Goal: Find specific page/section: Find specific page/section

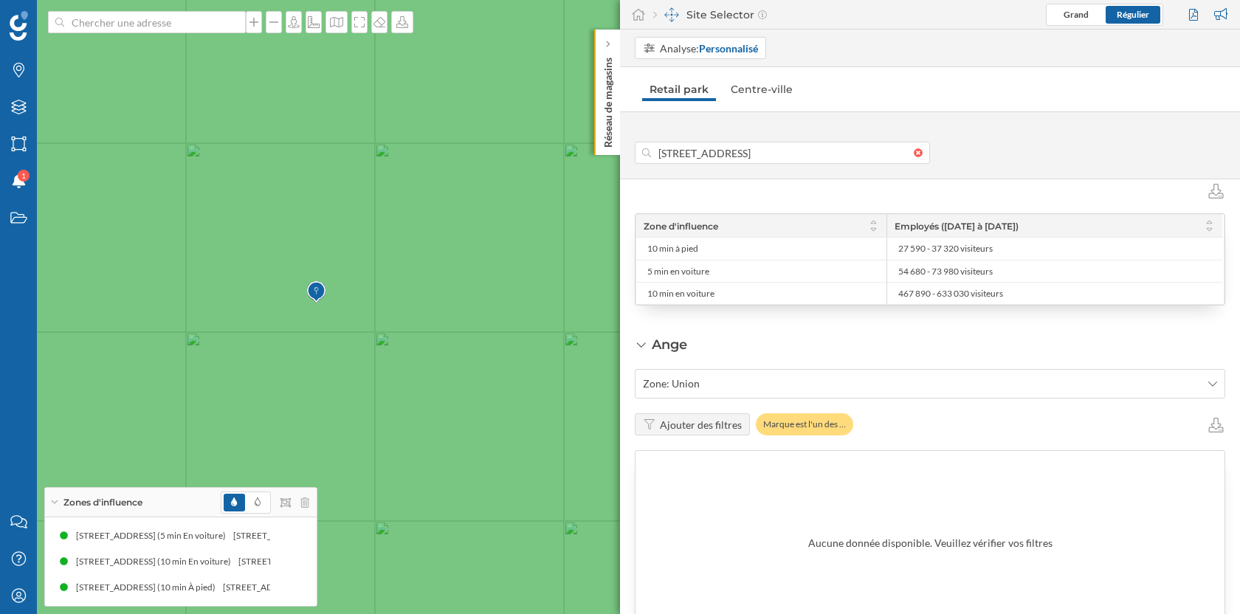
scroll to position [709, 0]
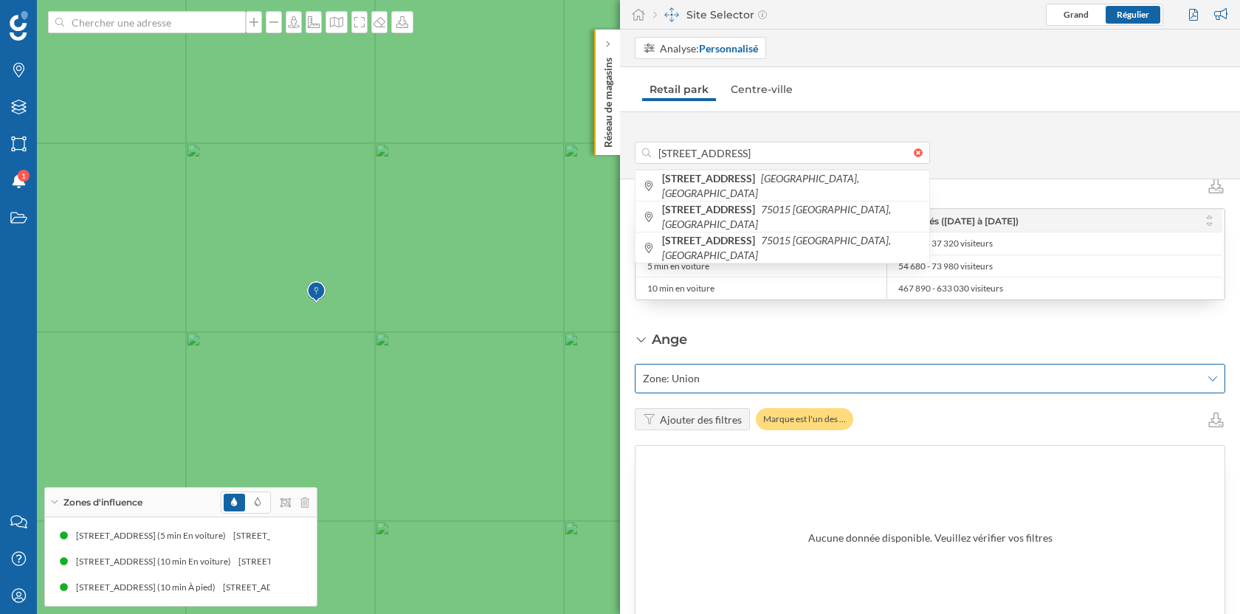
click at [748, 371] on span "Zone: Union" at bounding box center [922, 378] width 558 height 15
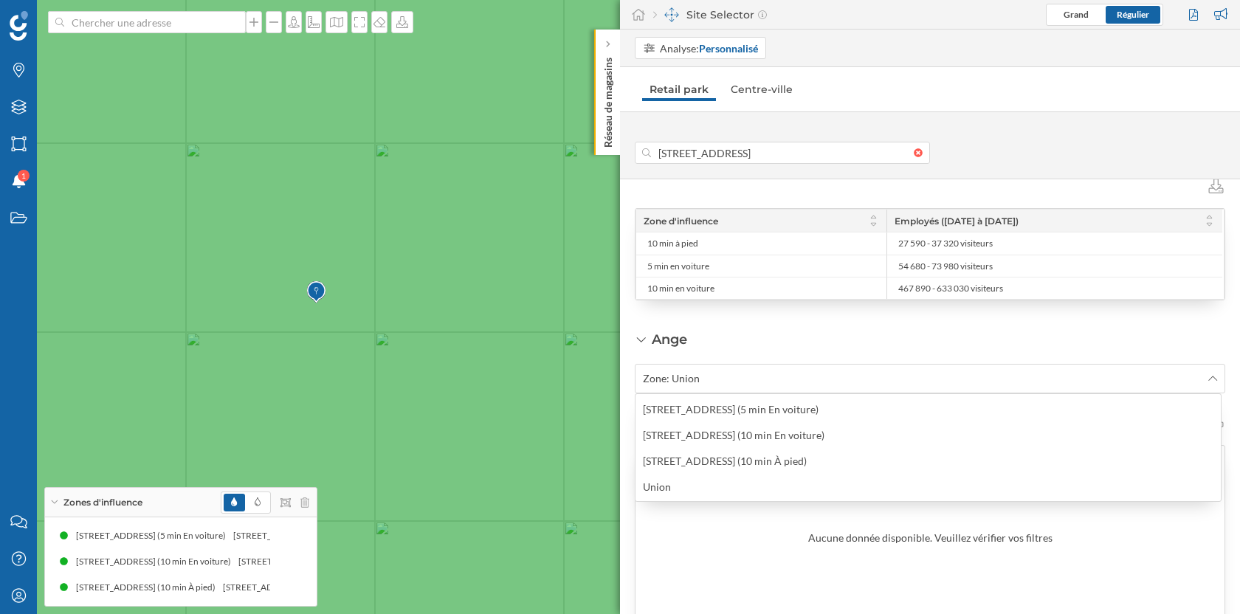
click at [762, 335] on div "Ange Zone: Union Ajouter des filtres Marque est l'un des … Aucune donnée dispon…" at bounding box center [930, 480] width 590 height 301
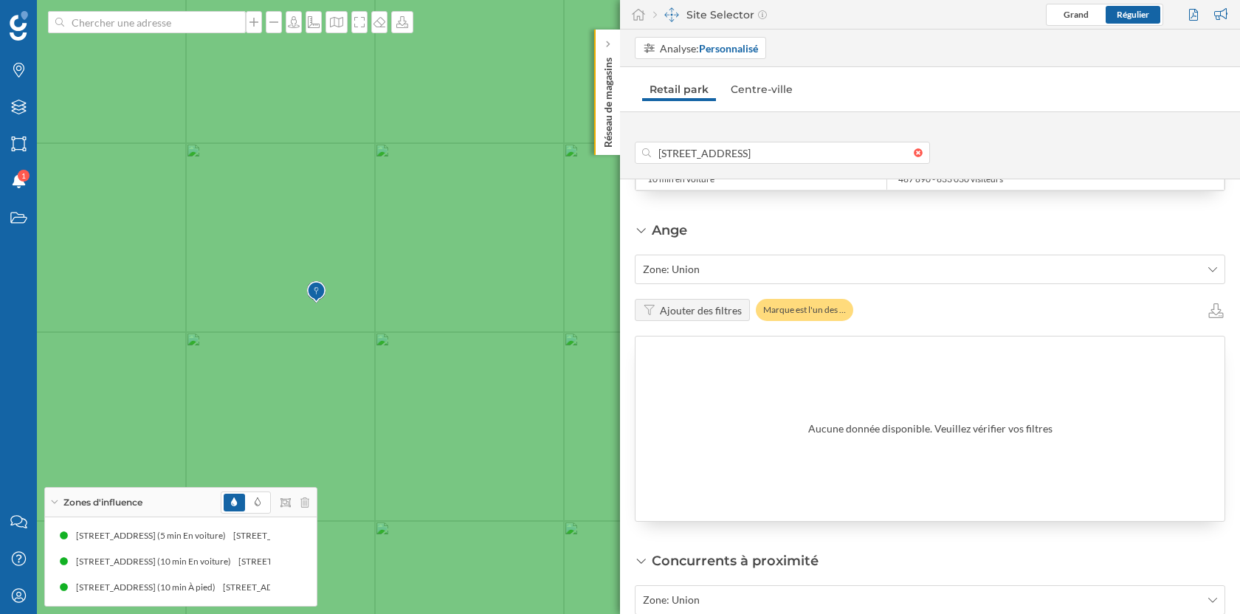
scroll to position [823, 0]
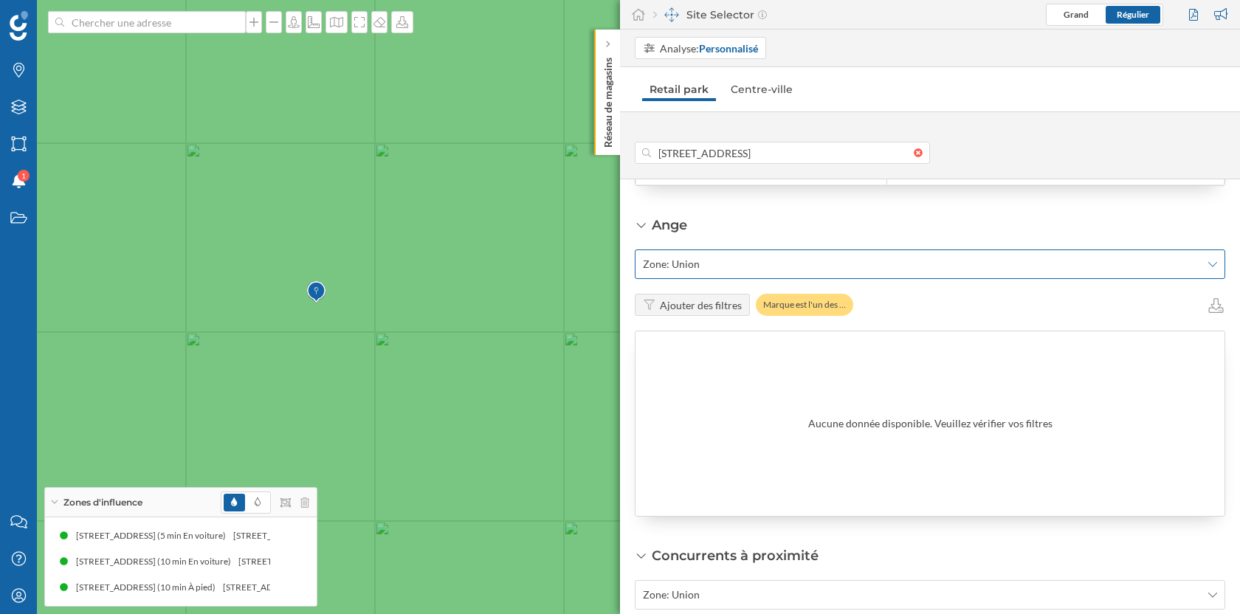
click at [716, 260] on span "Zone: Union" at bounding box center [922, 264] width 558 height 15
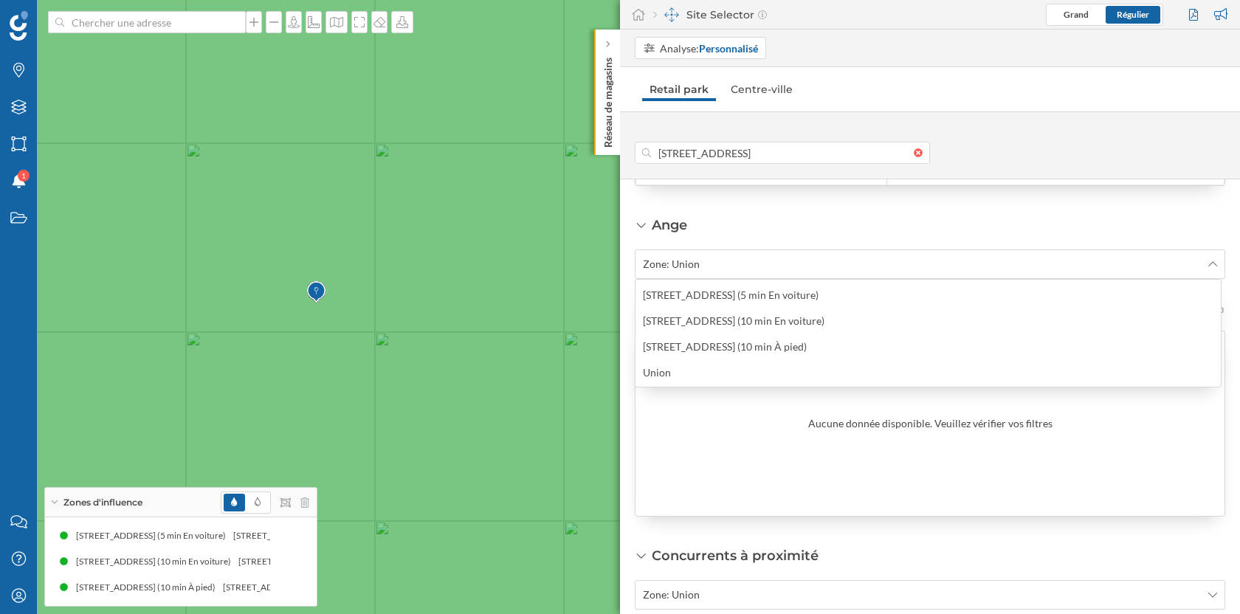
click at [756, 219] on div "Ange Zone: Union Ajouter des filtres Marque est l'un des … Aucune donnée dispon…" at bounding box center [930, 366] width 590 height 301
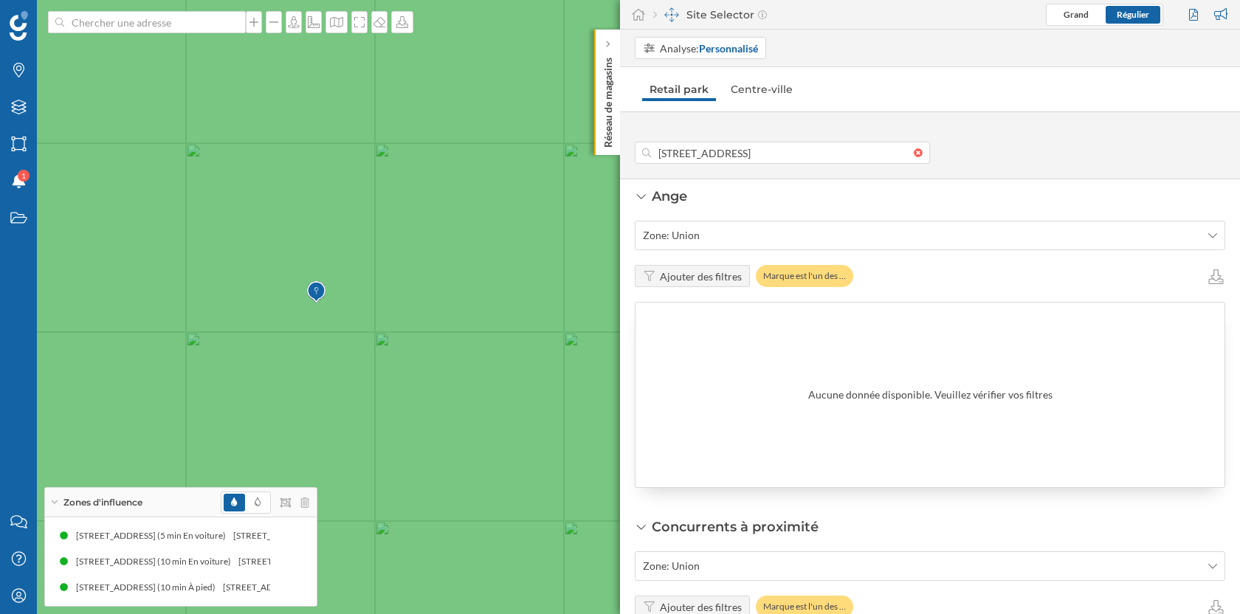
scroll to position [827, 0]
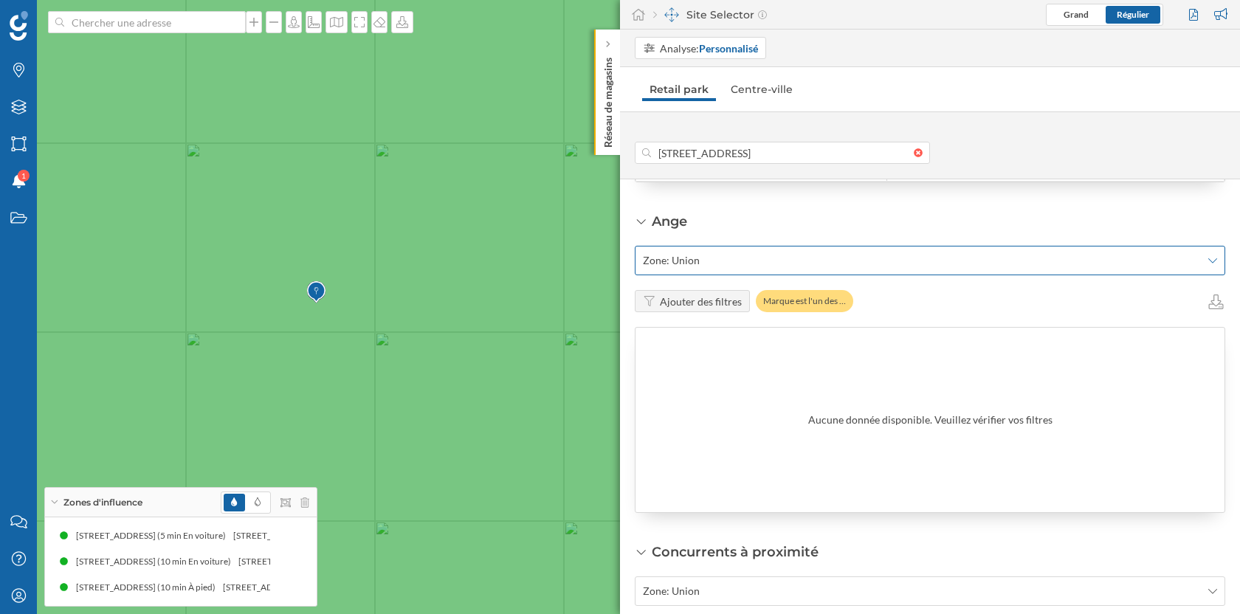
click at [718, 255] on span "Zone: Union" at bounding box center [922, 260] width 558 height 15
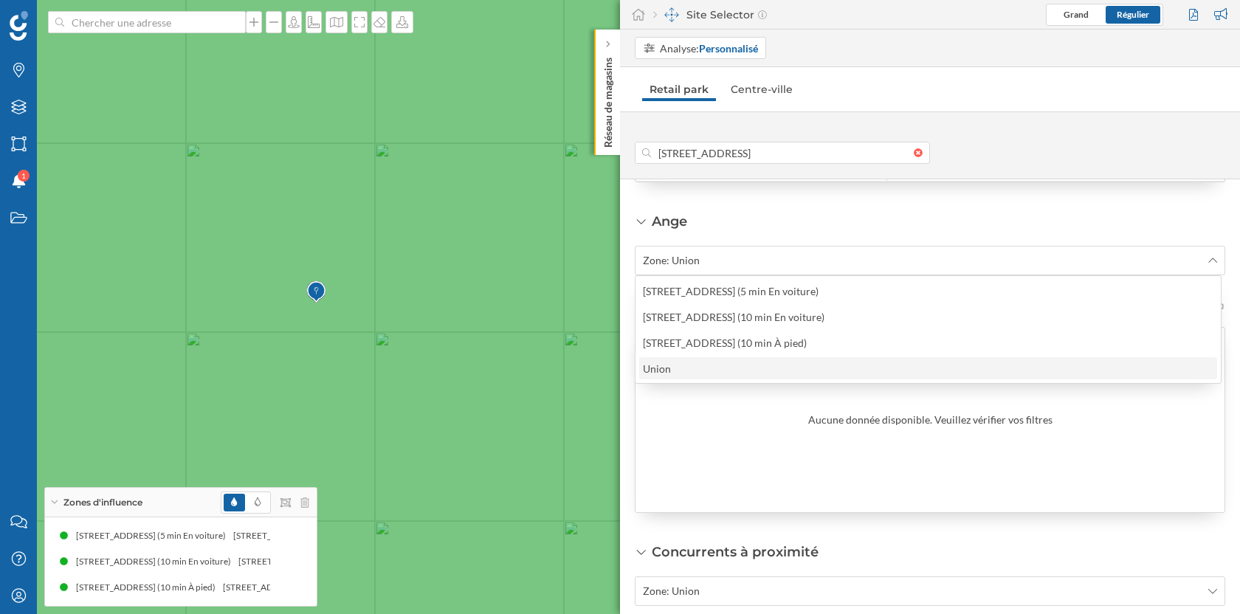
click at [705, 373] on div "Union" at bounding box center [927, 368] width 569 height 15
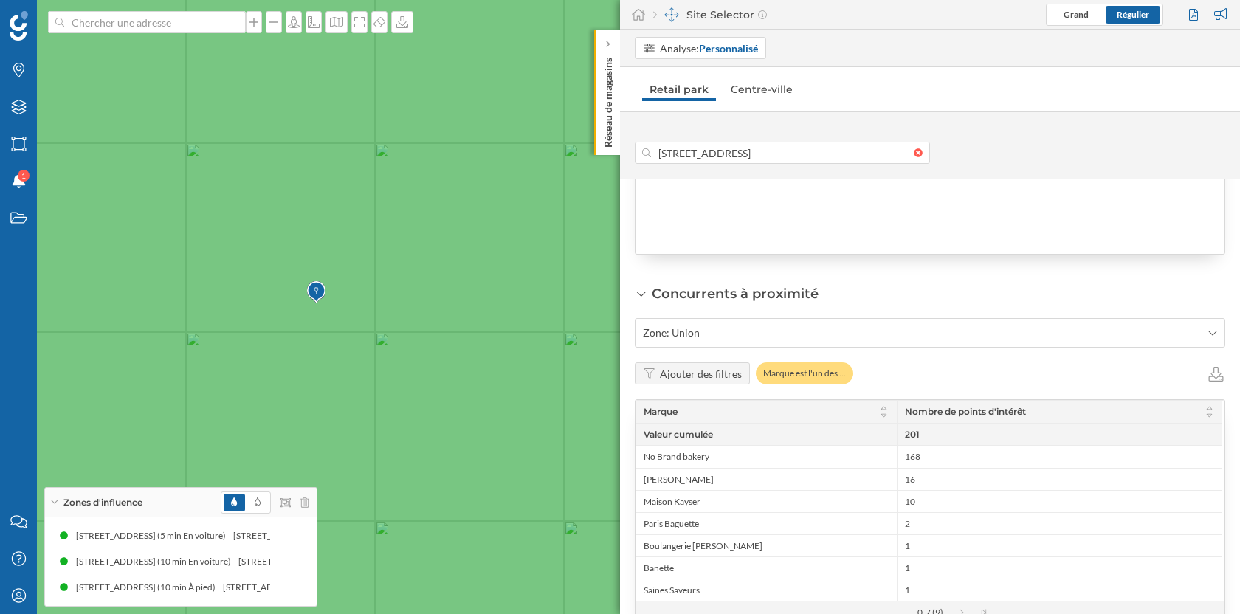
scroll to position [1098, 0]
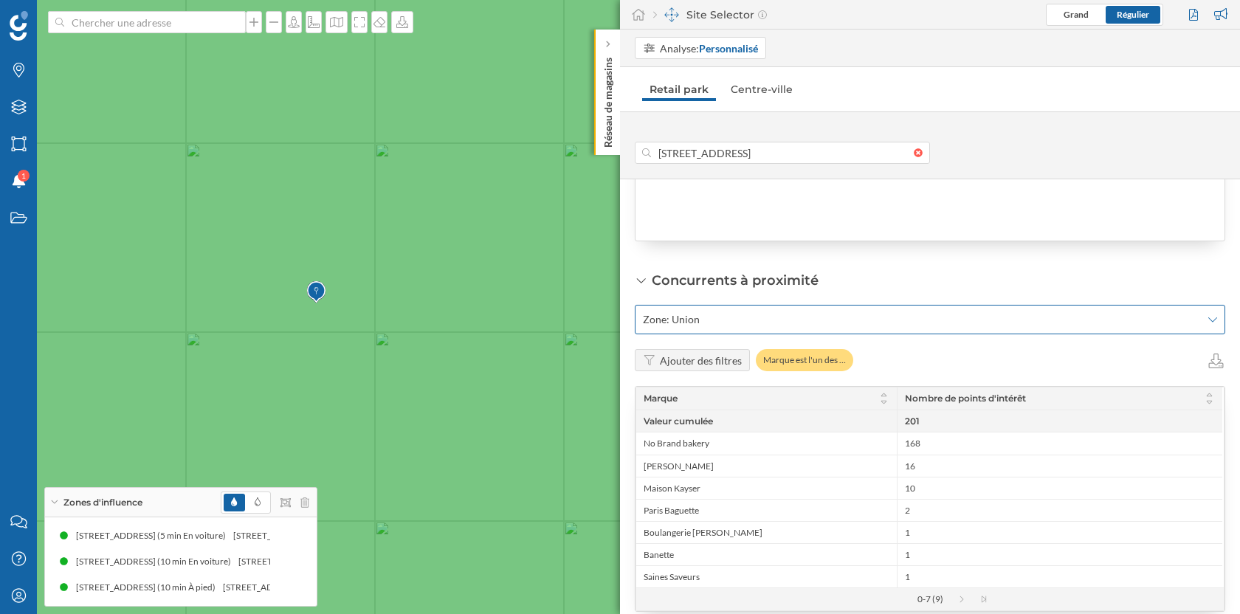
click at [759, 314] on span "Zone: Union" at bounding box center [922, 319] width 558 height 15
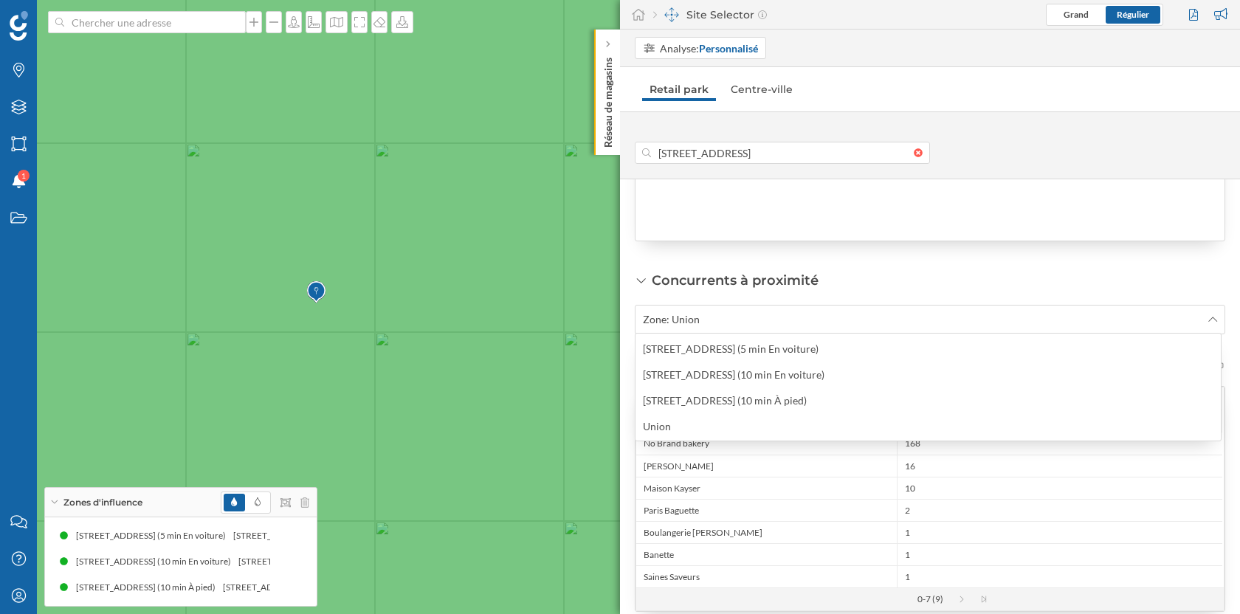
click at [845, 259] on div "Prévisions de ventes Prévisions de ventes Définir les caractéristiques Indiquez…" at bounding box center [930, 396] width 620 height 435
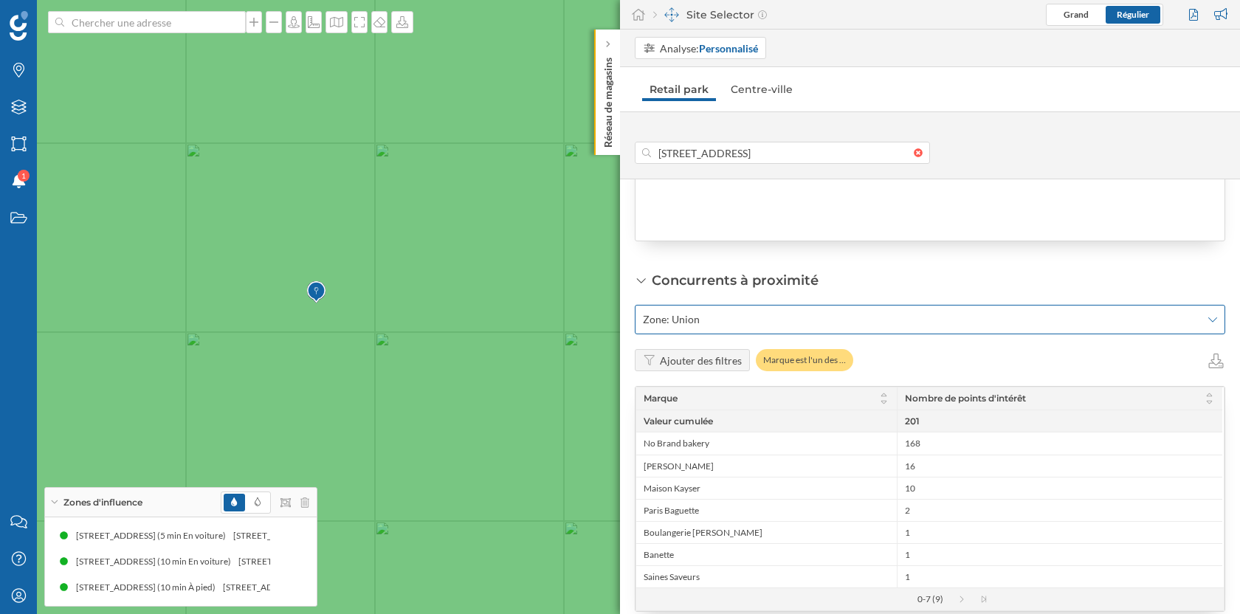
click at [825, 320] on span "Zone: Union" at bounding box center [922, 319] width 558 height 15
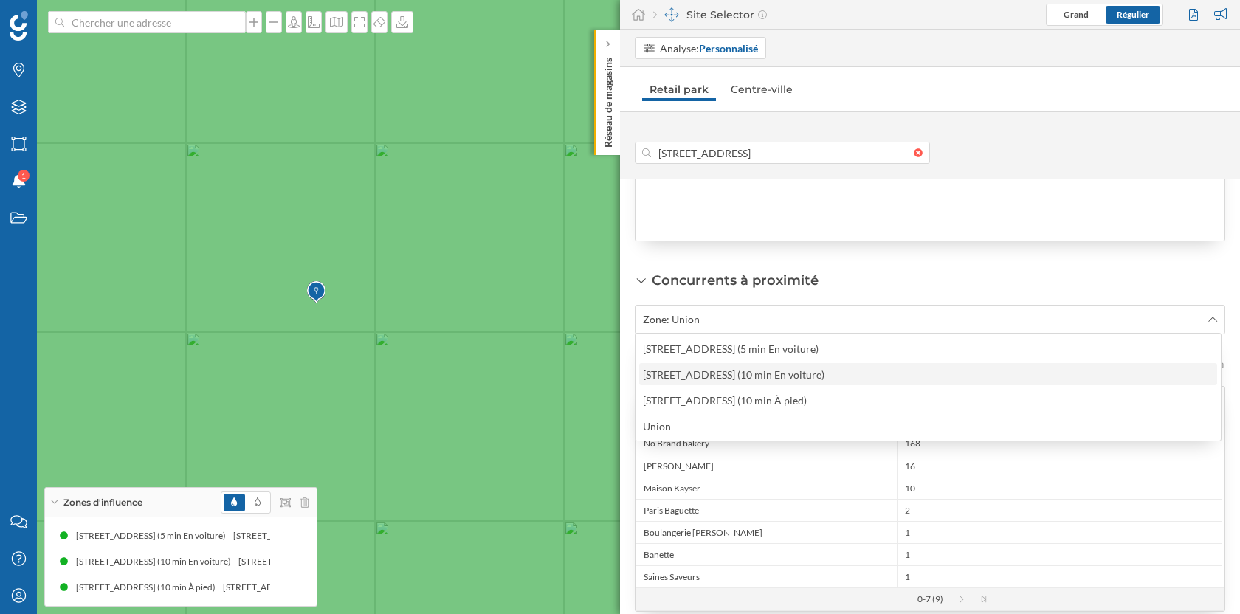
click at [824, 369] on div "[STREET_ADDRESS] (10 min En voiture)" at bounding box center [734, 374] width 182 height 13
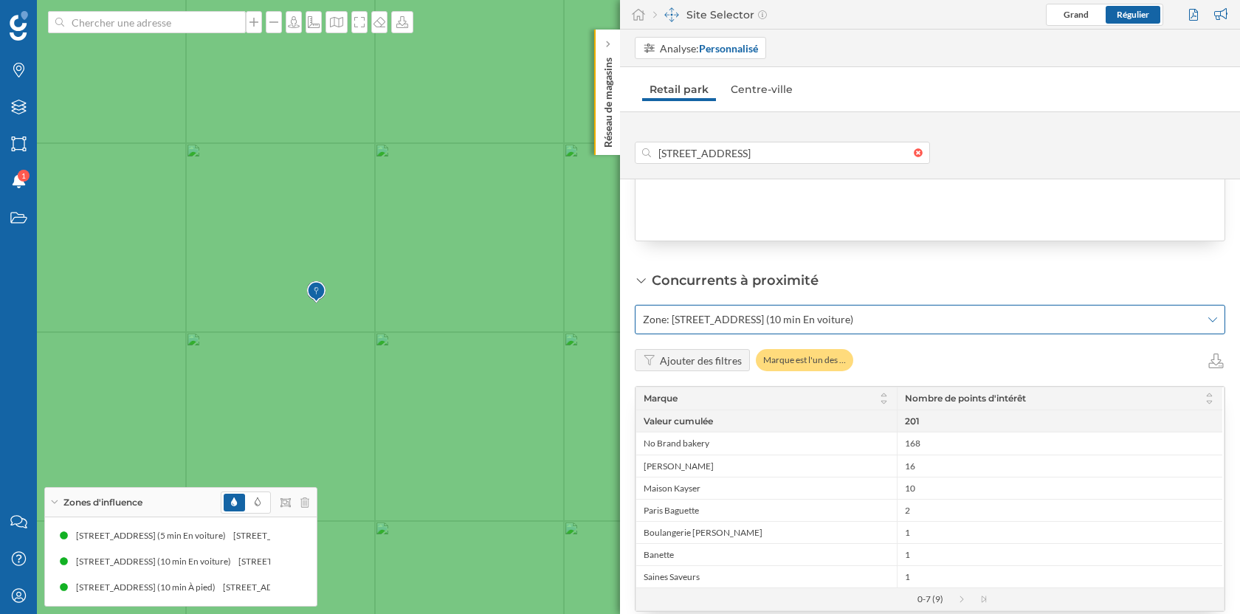
click at [815, 312] on span "Zone: [STREET_ADDRESS] (10 min En voiture)" at bounding box center [748, 319] width 210 height 15
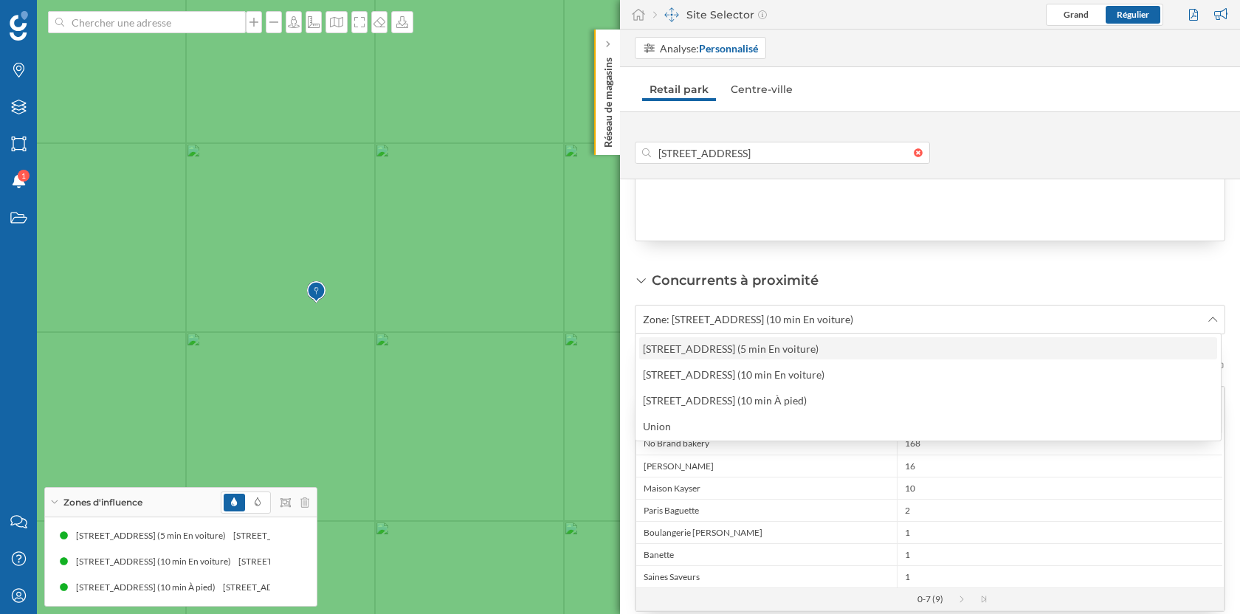
click at [802, 352] on div "[STREET_ADDRESS] (5 min En voiture)" at bounding box center [731, 348] width 176 height 13
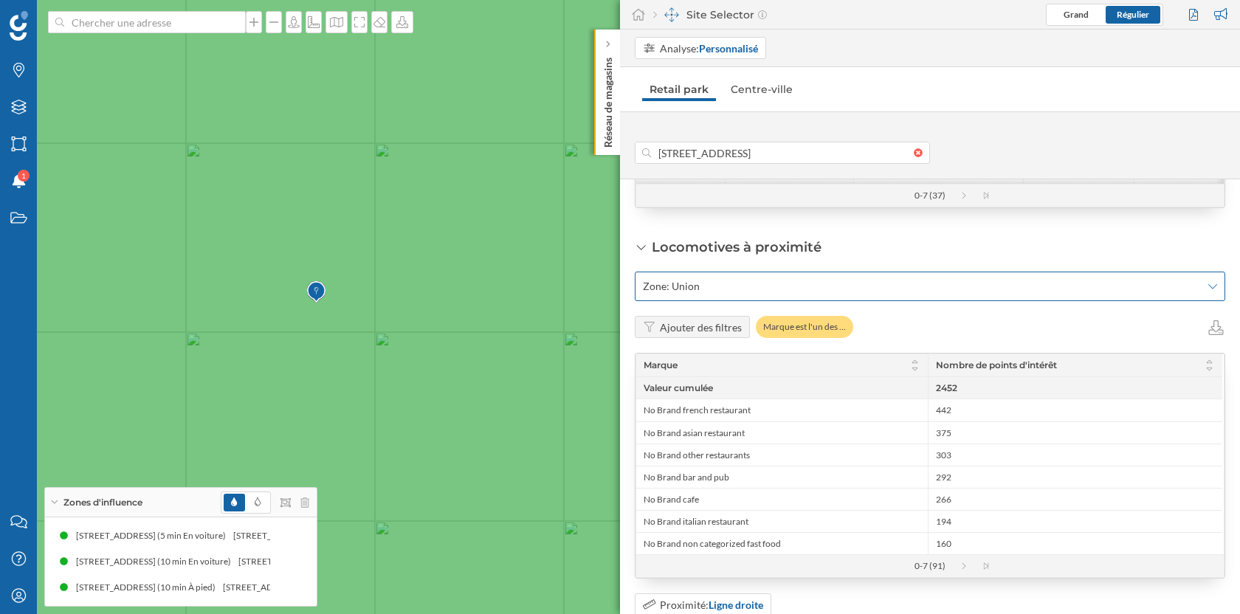
scroll to position [1646, 0]
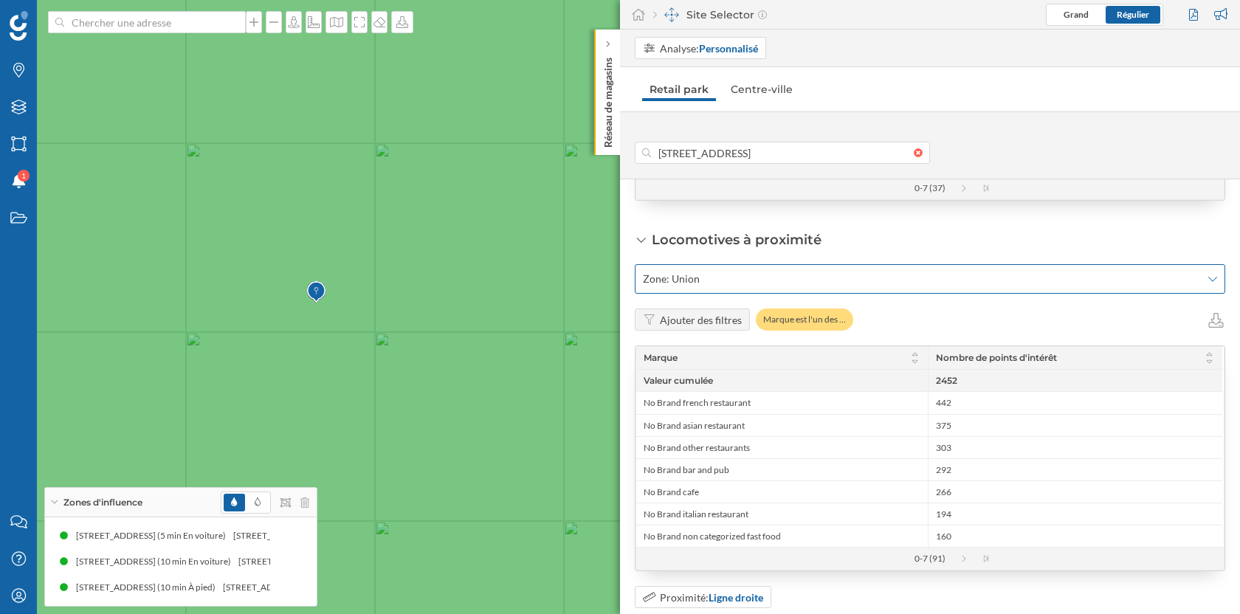
click at [783, 272] on span "Zone: Union" at bounding box center [922, 279] width 558 height 15
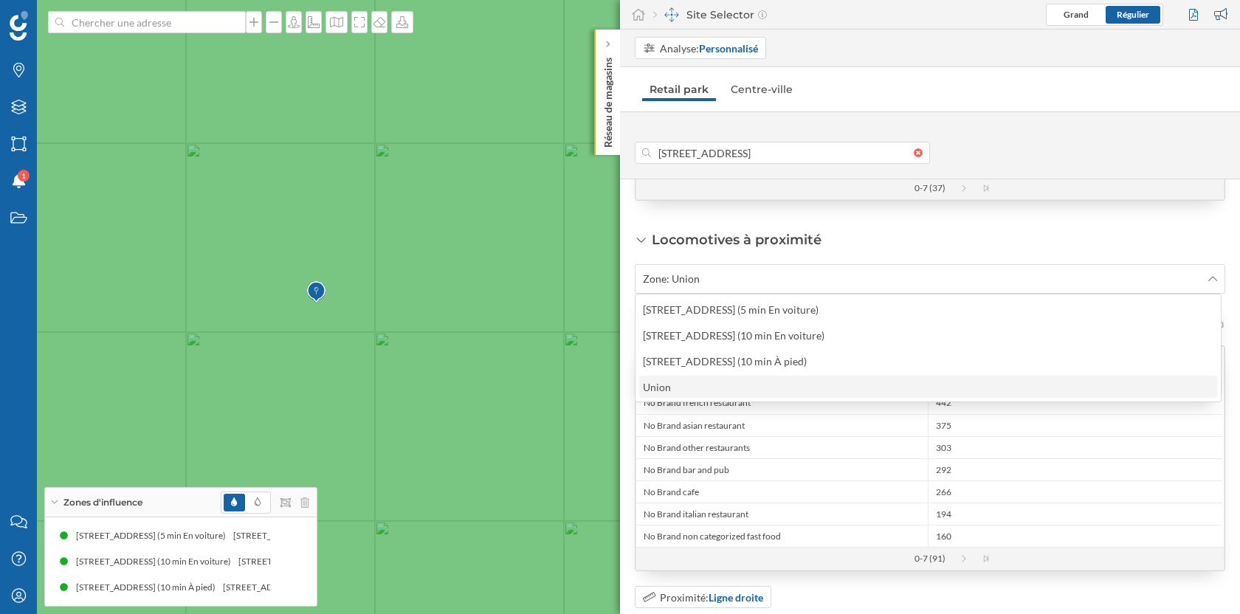
click at [752, 381] on div "Union" at bounding box center [927, 386] width 569 height 15
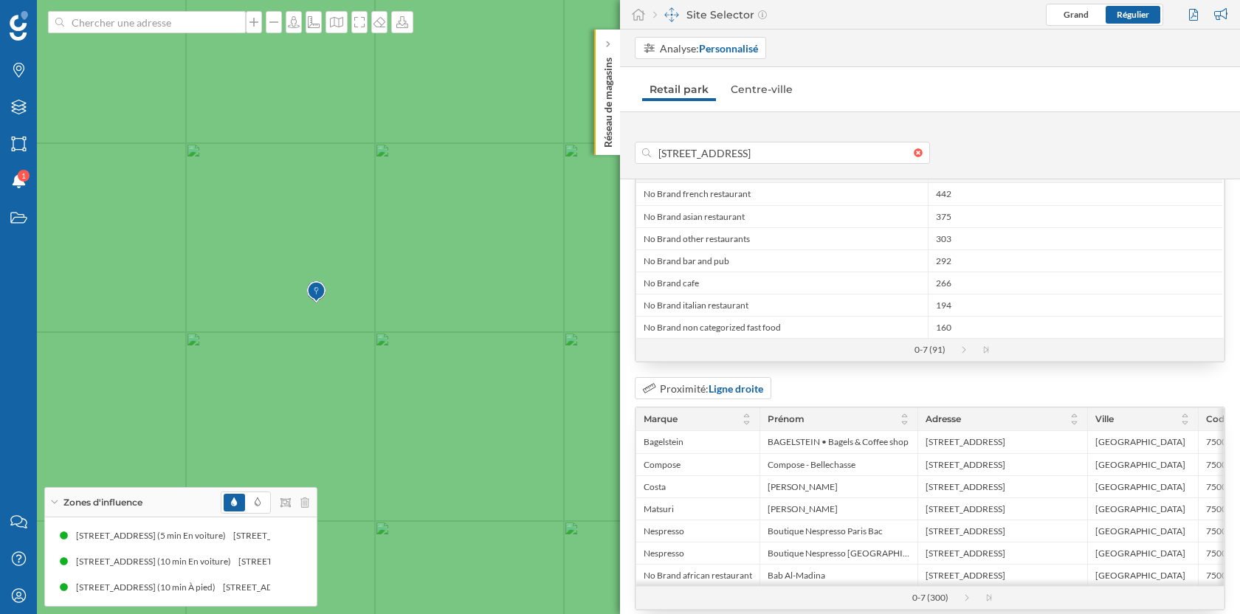
scroll to position [1854, 0]
